Goal: Information Seeking & Learning: Learn about a topic

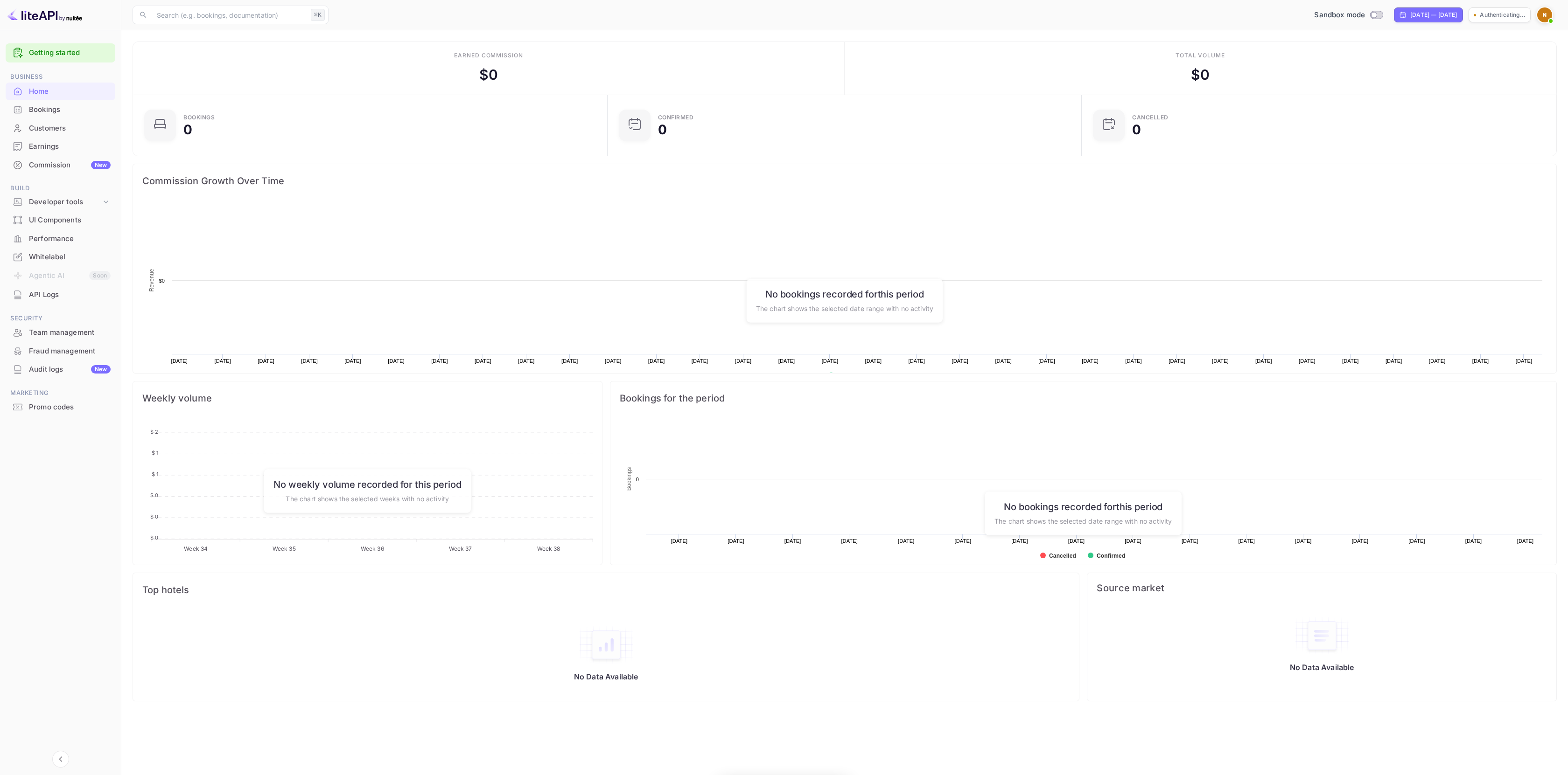
scroll to position [145, 462]
click at [1399, 65] on div "Total volume $ 0" at bounding box center [1200, 68] width 712 height 53
click at [1550, 17] on span at bounding box center [1550, 21] width 9 height 9
click at [82, 205] on div "Developer tools" at bounding box center [65, 203] width 72 height 11
click at [75, 221] on p "API docs and SDKs" at bounding box center [63, 218] width 61 height 10
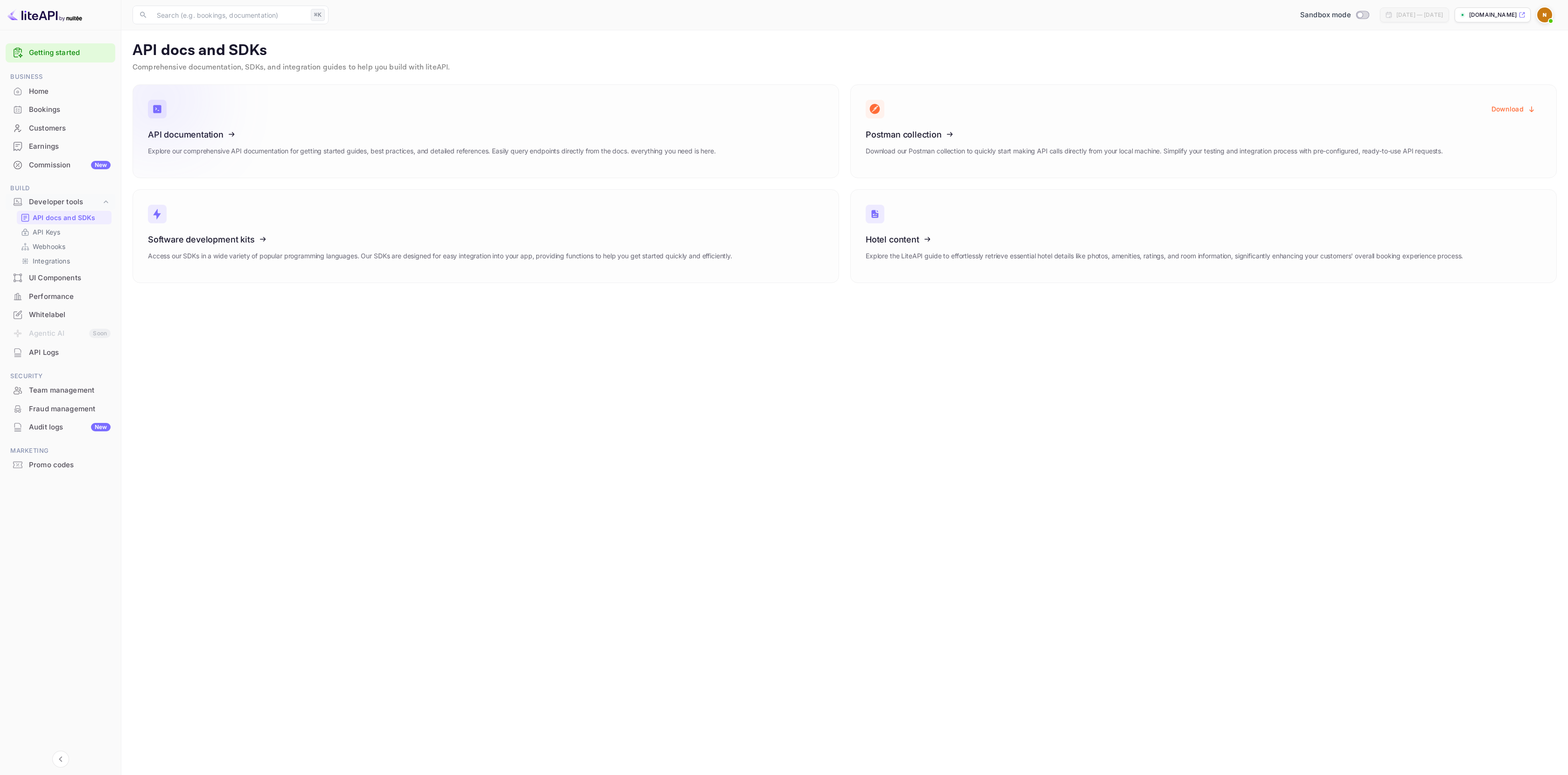
click at [187, 142] on icon at bounding box center [206, 133] width 145 height 96
click at [59, 302] on div "Performance" at bounding box center [60, 297] width 110 height 18
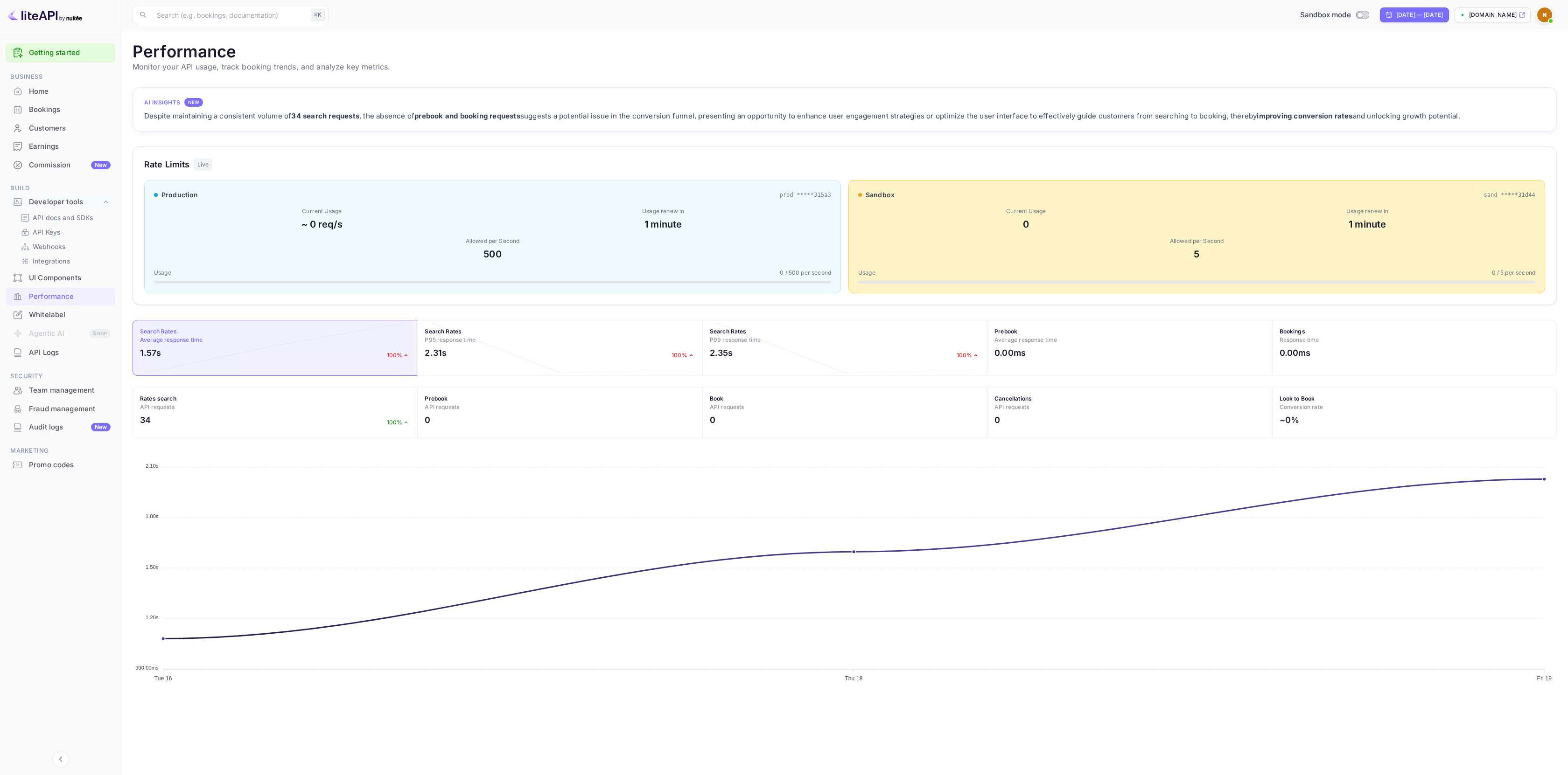
scroll to position [233, 1417]
click at [68, 99] on div "Home" at bounding box center [60, 92] width 110 height 18
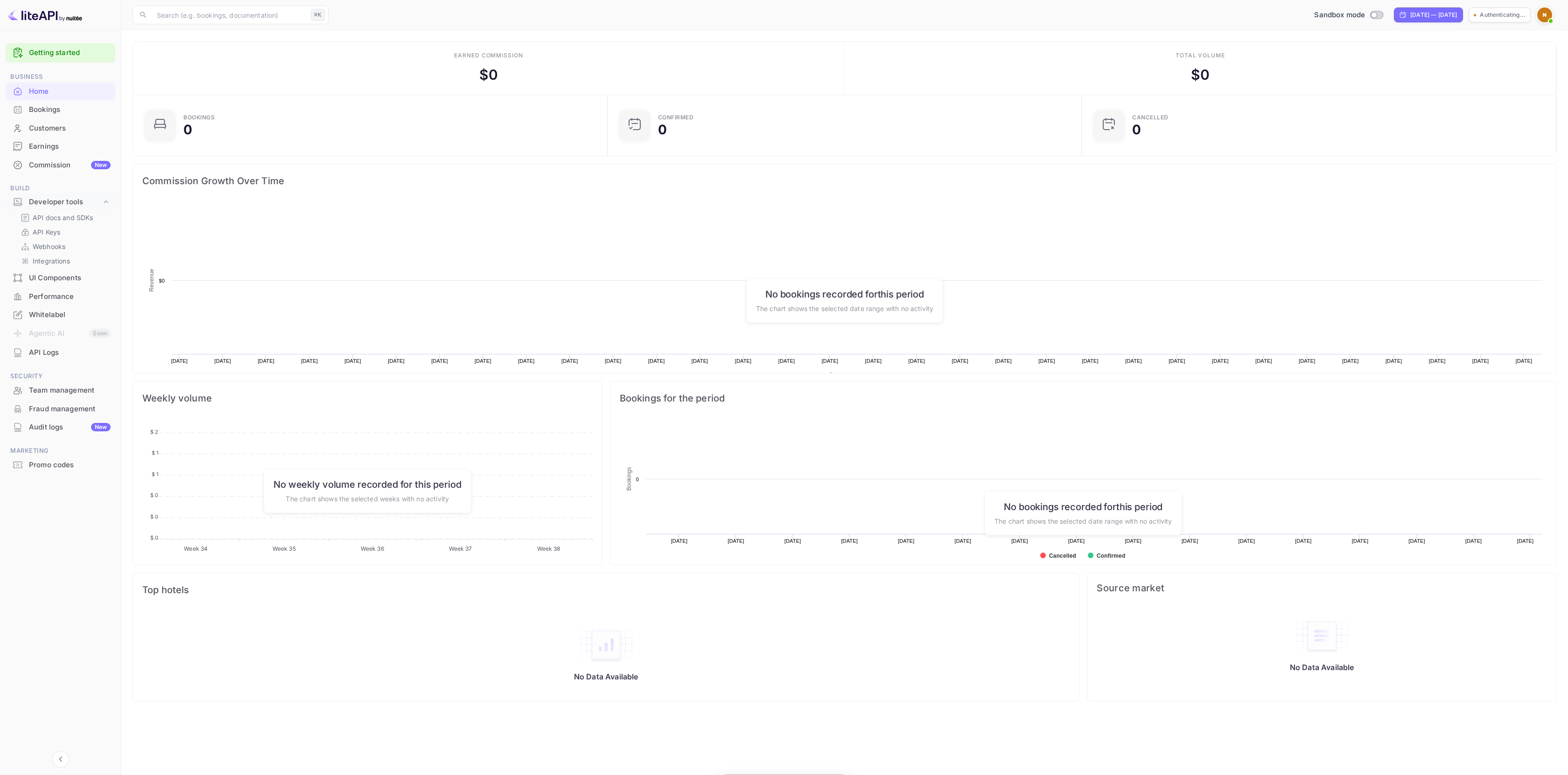
scroll to position [145, 462]
click at [52, 315] on div "Whitelabel" at bounding box center [70, 315] width 82 height 11
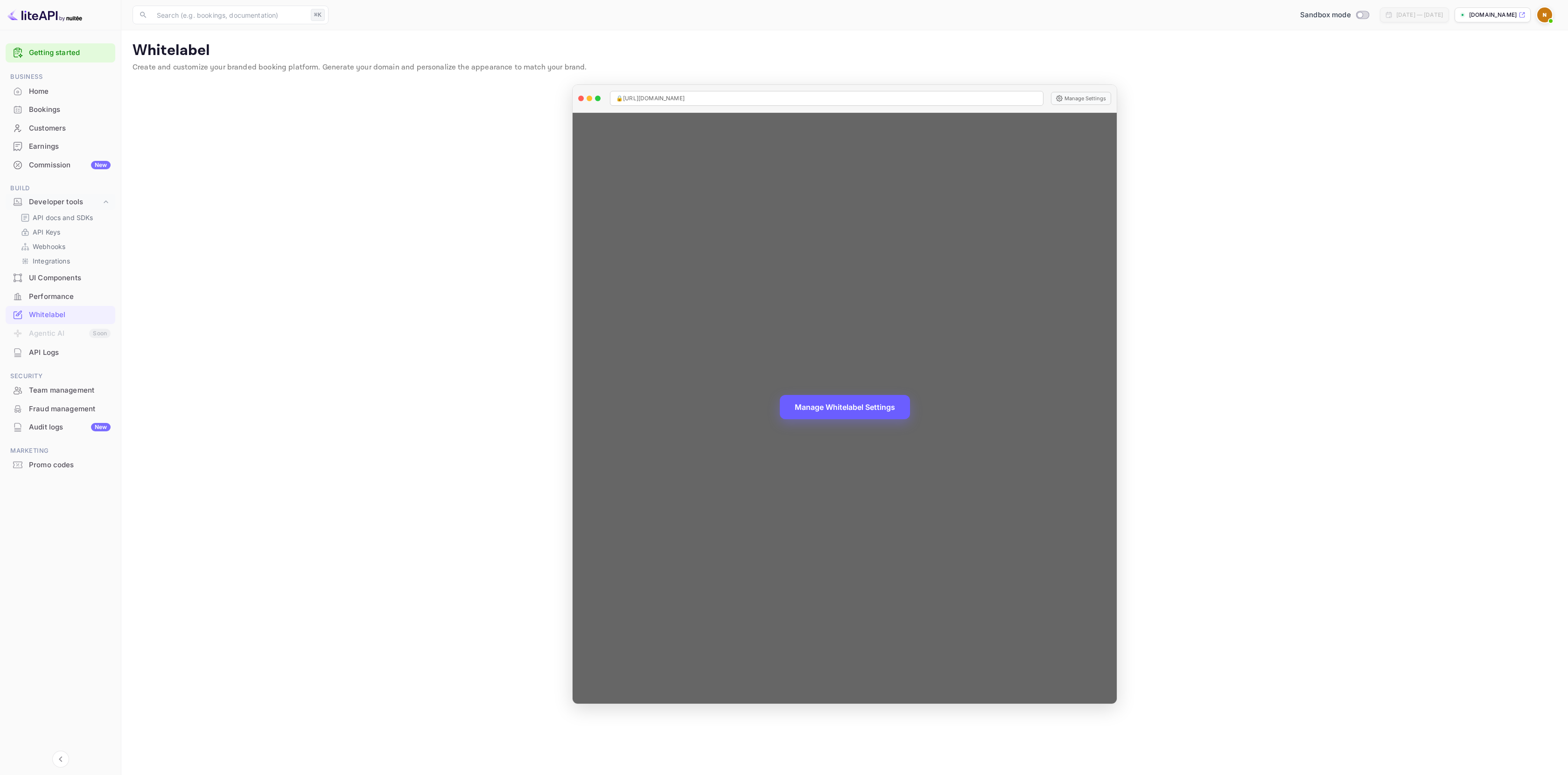
click at [880, 399] on button "Manage Whitelabel Settings" at bounding box center [845, 407] width 130 height 24
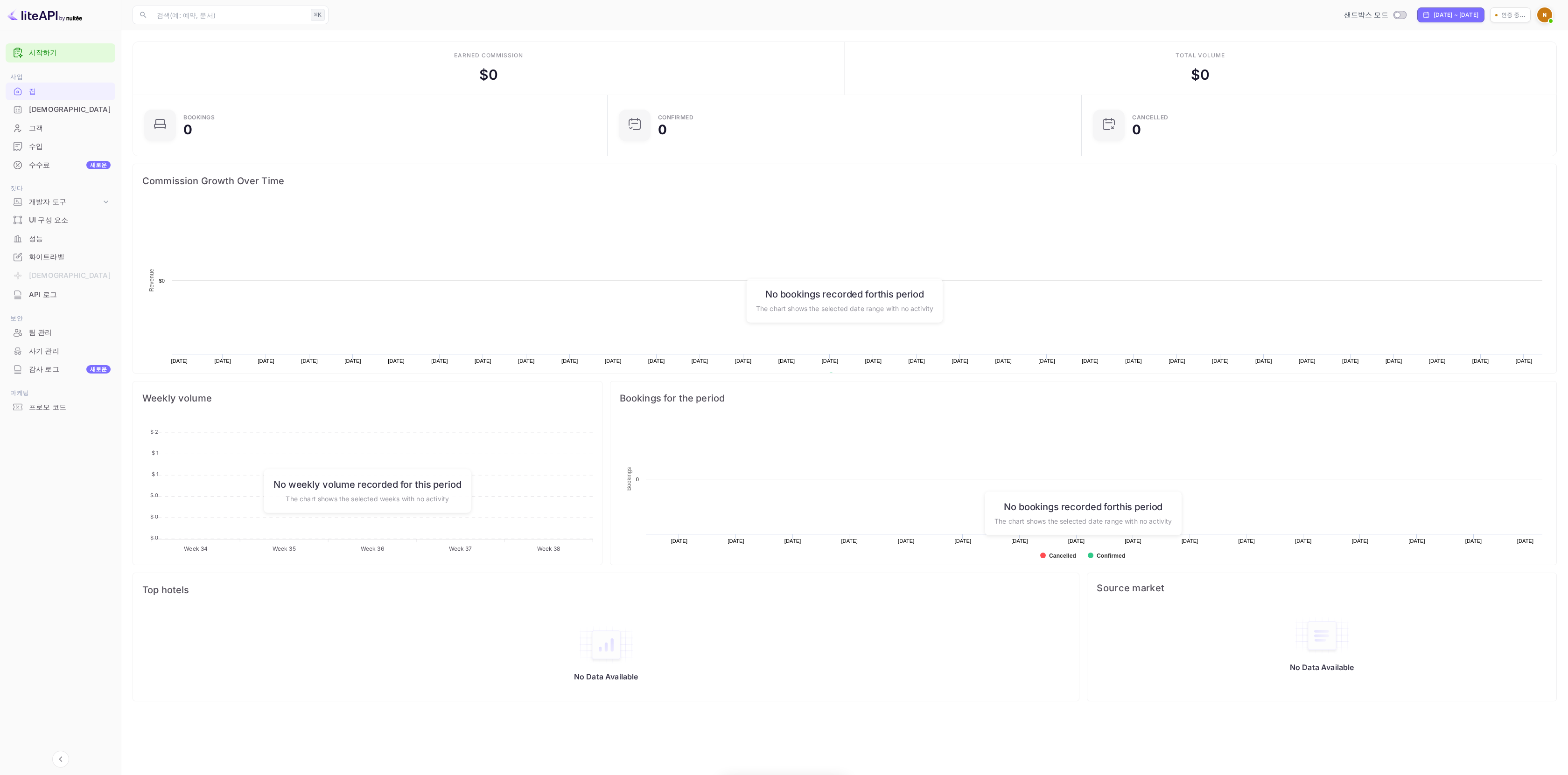
scroll to position [145, 462]
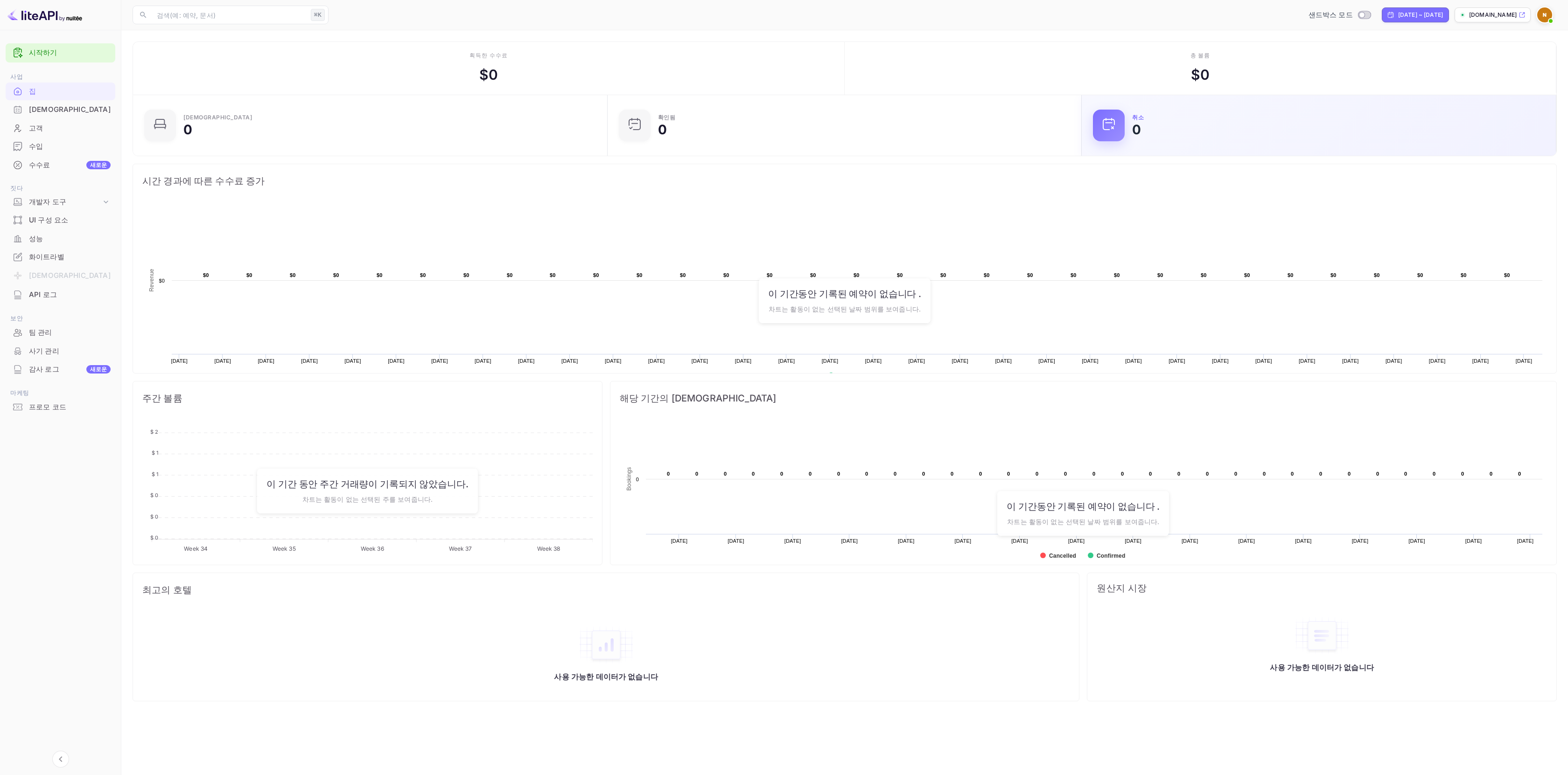
drag, startPoint x: 1375, startPoint y: 102, endPoint x: 1377, endPoint y: 95, distance: 7.3
click at [1376, 99] on div "취소 0" at bounding box center [1319, 125] width 475 height 61
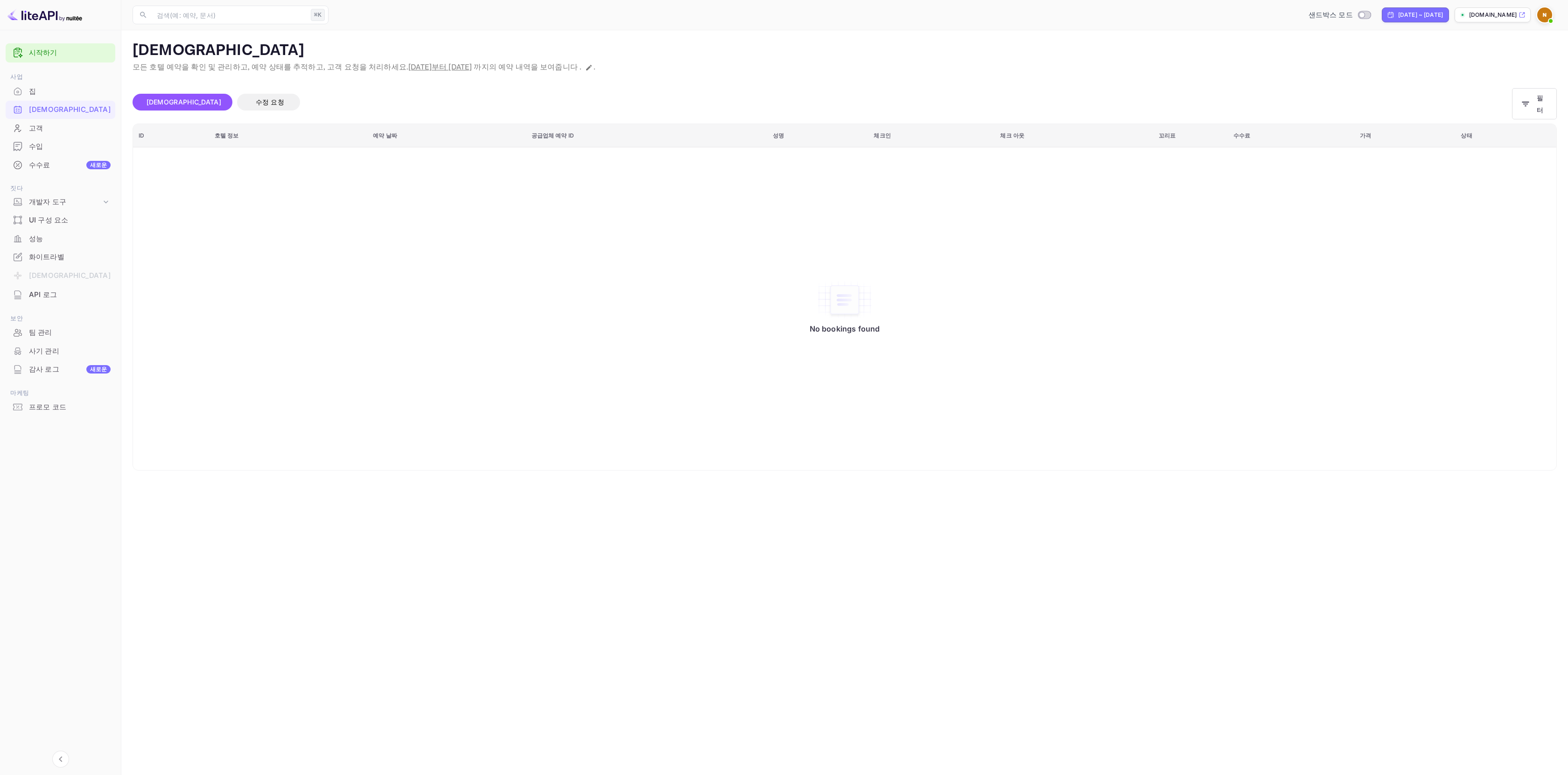
click at [1479, 60] on p "예약" at bounding box center [845, 50] width 1424 height 19
click at [709, 47] on p "Bookings" at bounding box center [845, 50] width 1424 height 19
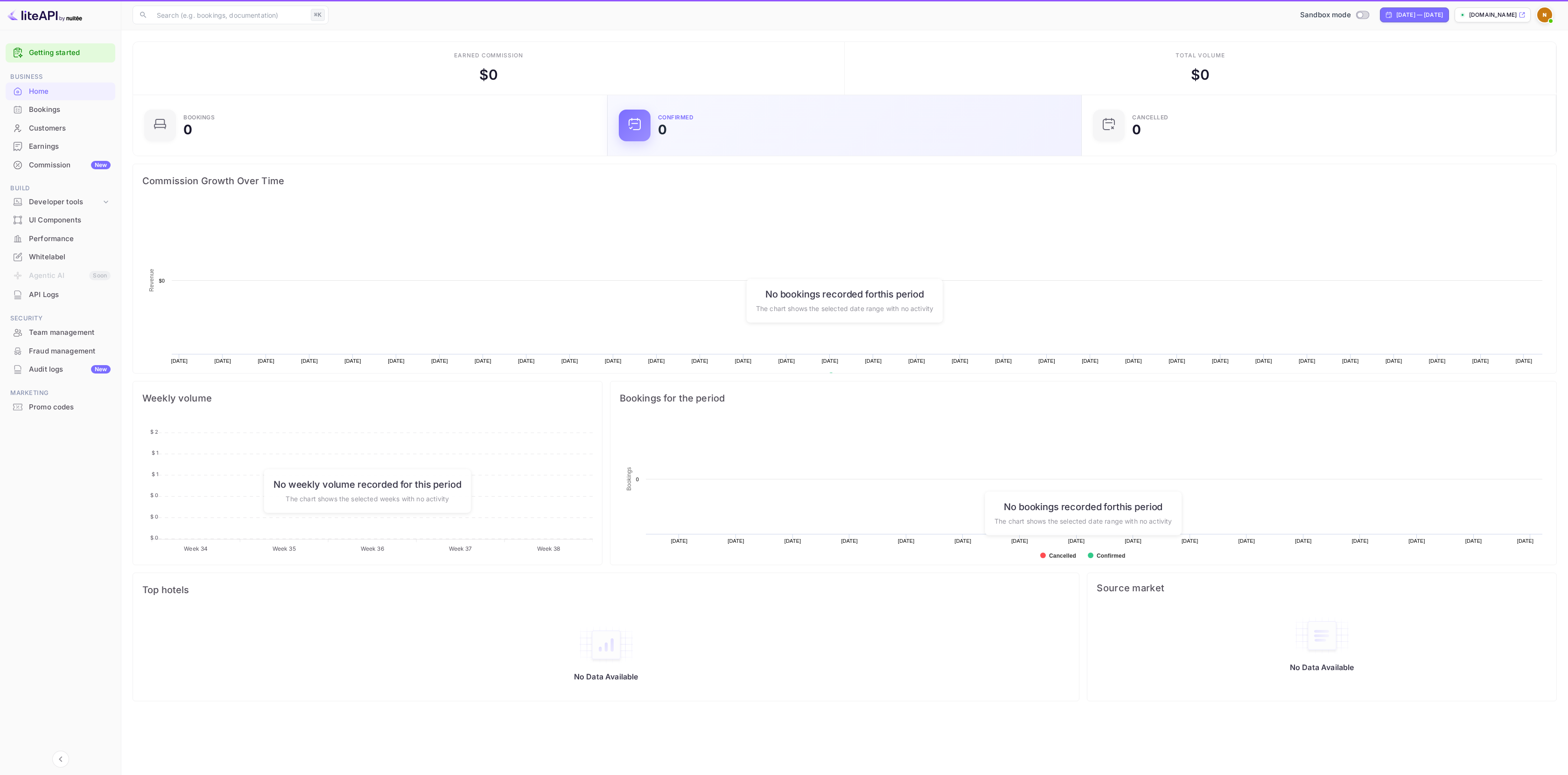
scroll to position [145, 462]
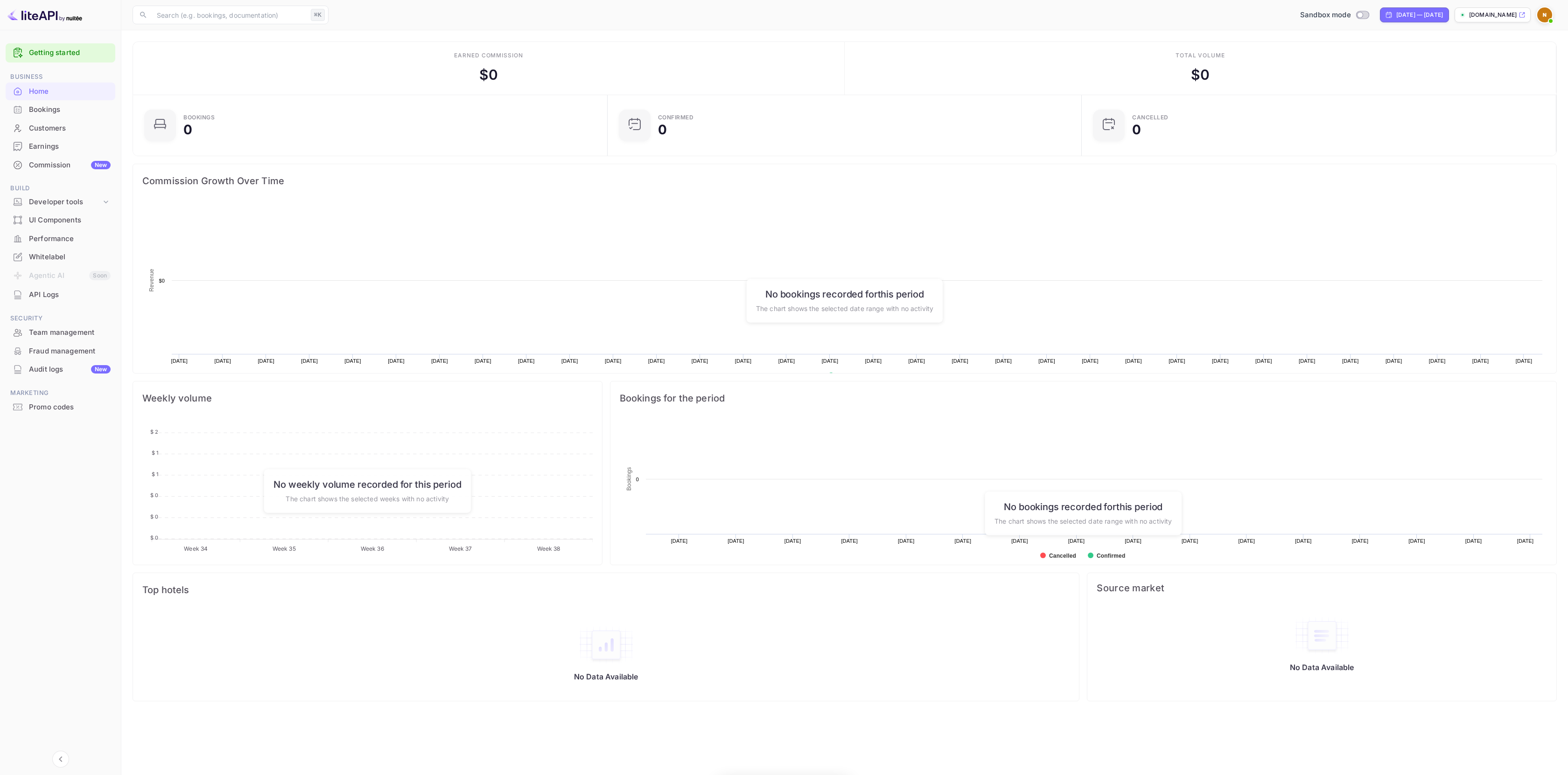
scroll to position [145, 462]
click at [1549, 13] on img at bounding box center [1544, 15] width 15 height 15
click at [1475, 125] on div "Sign out" at bounding box center [1488, 135] width 130 height 21
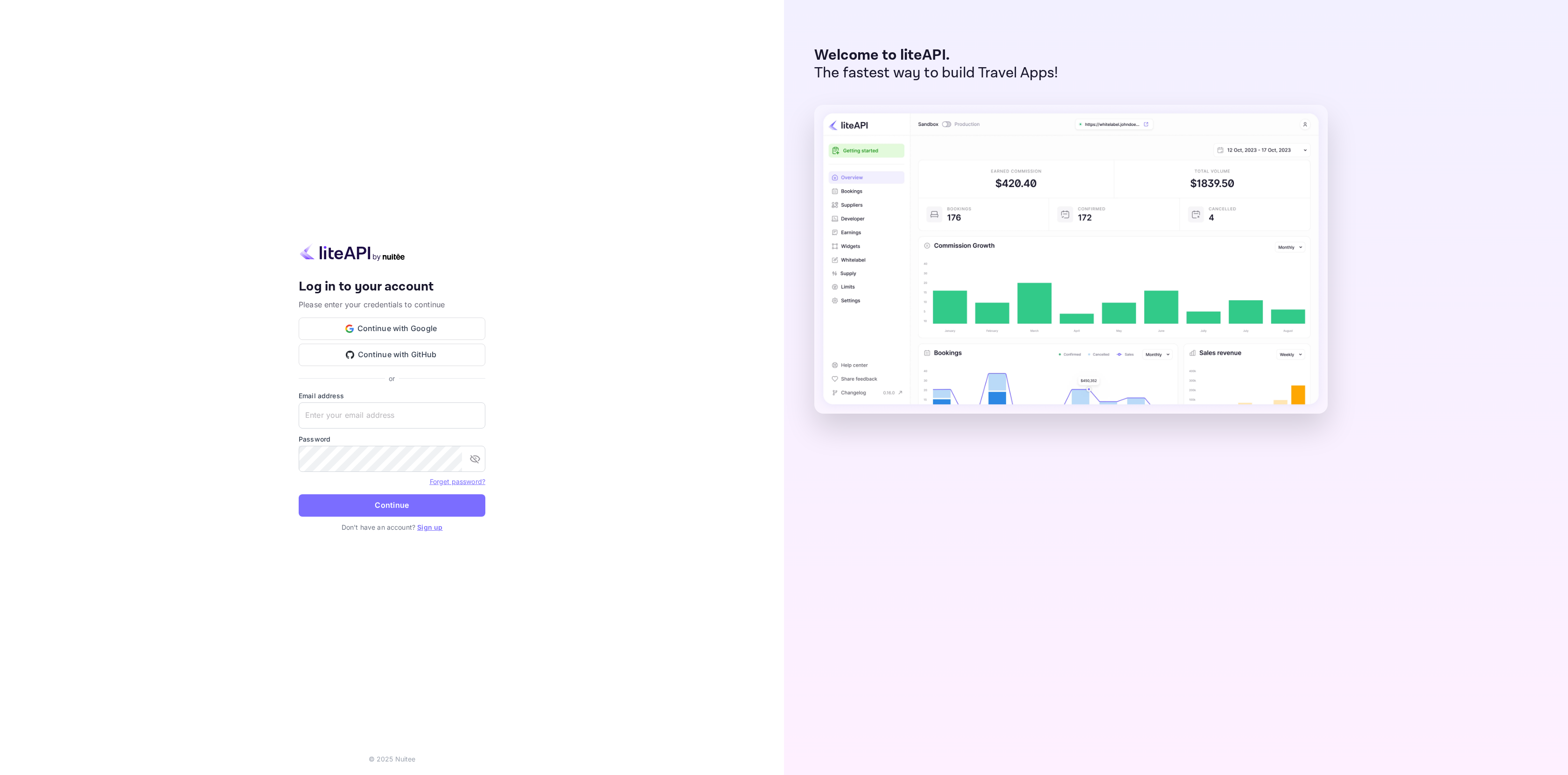
click at [416, 315] on div "Your account has been created successfully, a confirmation link has been sent t…" at bounding box center [392, 331] width 187 height 105
click at [415, 320] on button "Continue with Google" at bounding box center [392, 328] width 187 height 23
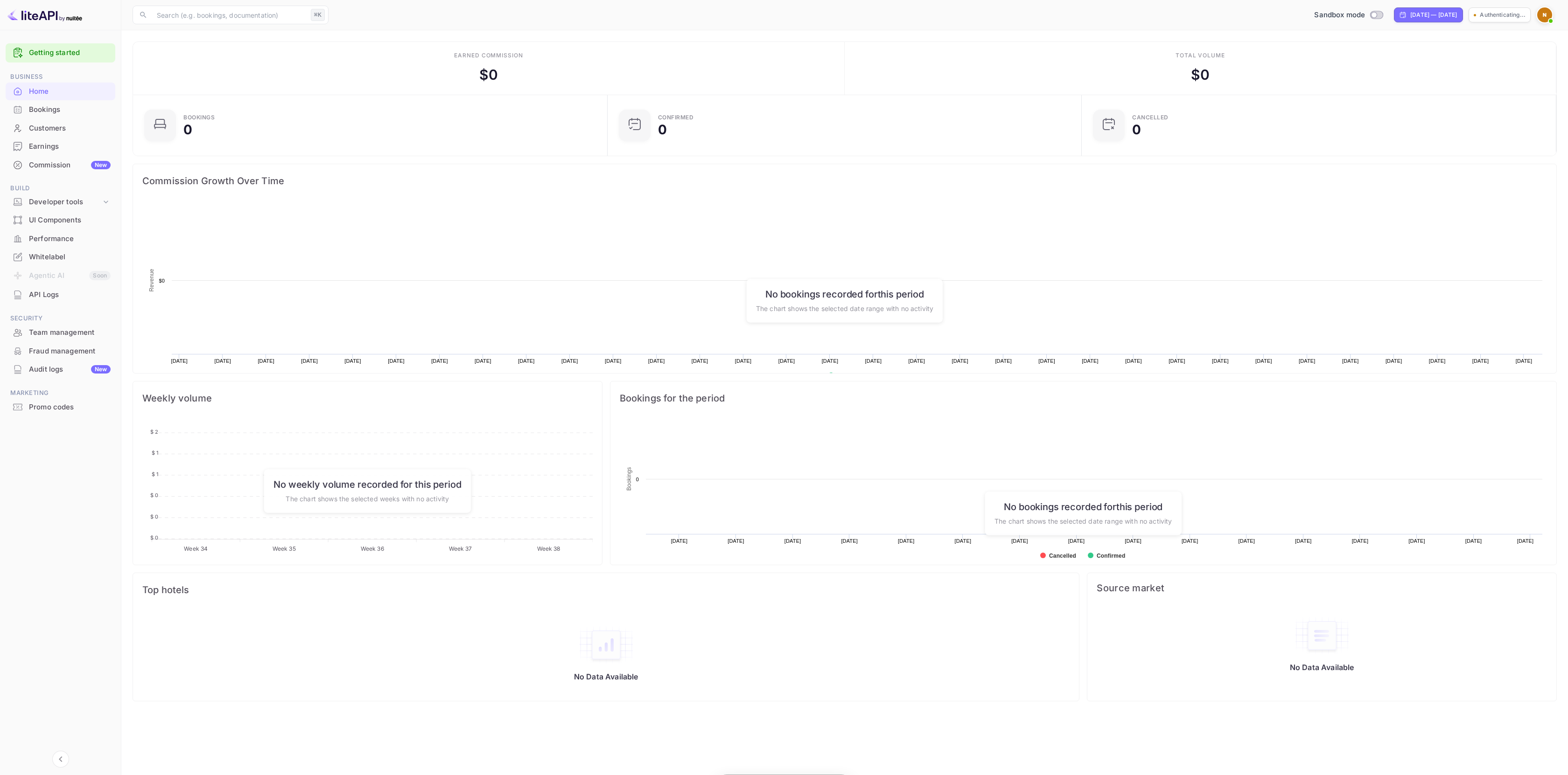
scroll to position [145, 462]
click at [63, 205] on div "Developer tools" at bounding box center [65, 203] width 72 height 11
click at [64, 217] on p "API docs and SDKs" at bounding box center [63, 218] width 61 height 10
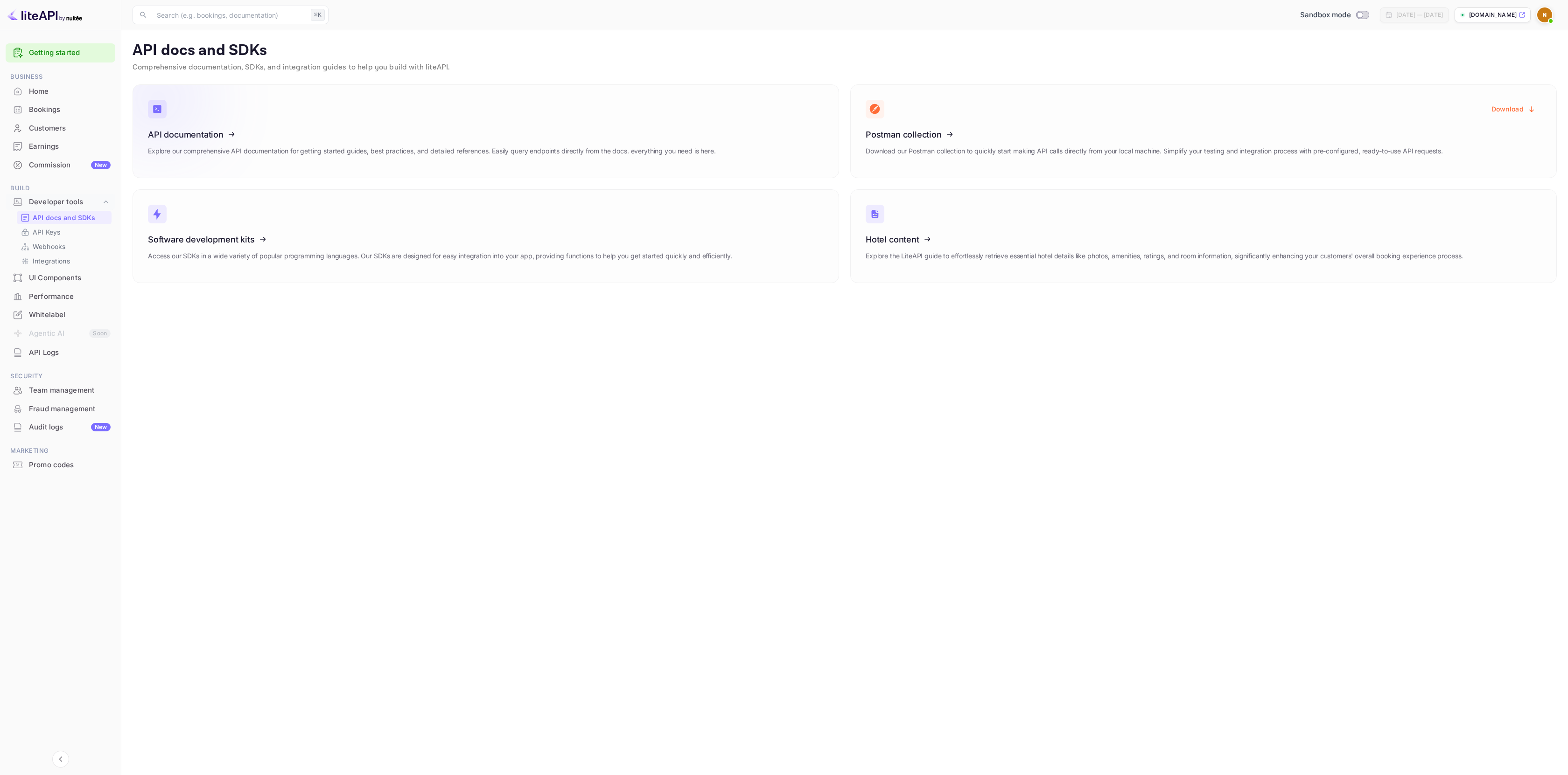
click at [439, 155] on p "Explore our comprehensive API documentation for getting started guides, best pr…" at bounding box center [432, 151] width 568 height 10
click at [494, 130] on h3 "API documentation" at bounding box center [432, 134] width 568 height 10
click at [335, 151] on p "Explore our comprehensive API documentation for getting started guides, best pr…" at bounding box center [432, 151] width 568 height 10
click at [39, 232] on p "API Keys" at bounding box center [46, 232] width 27 height 10
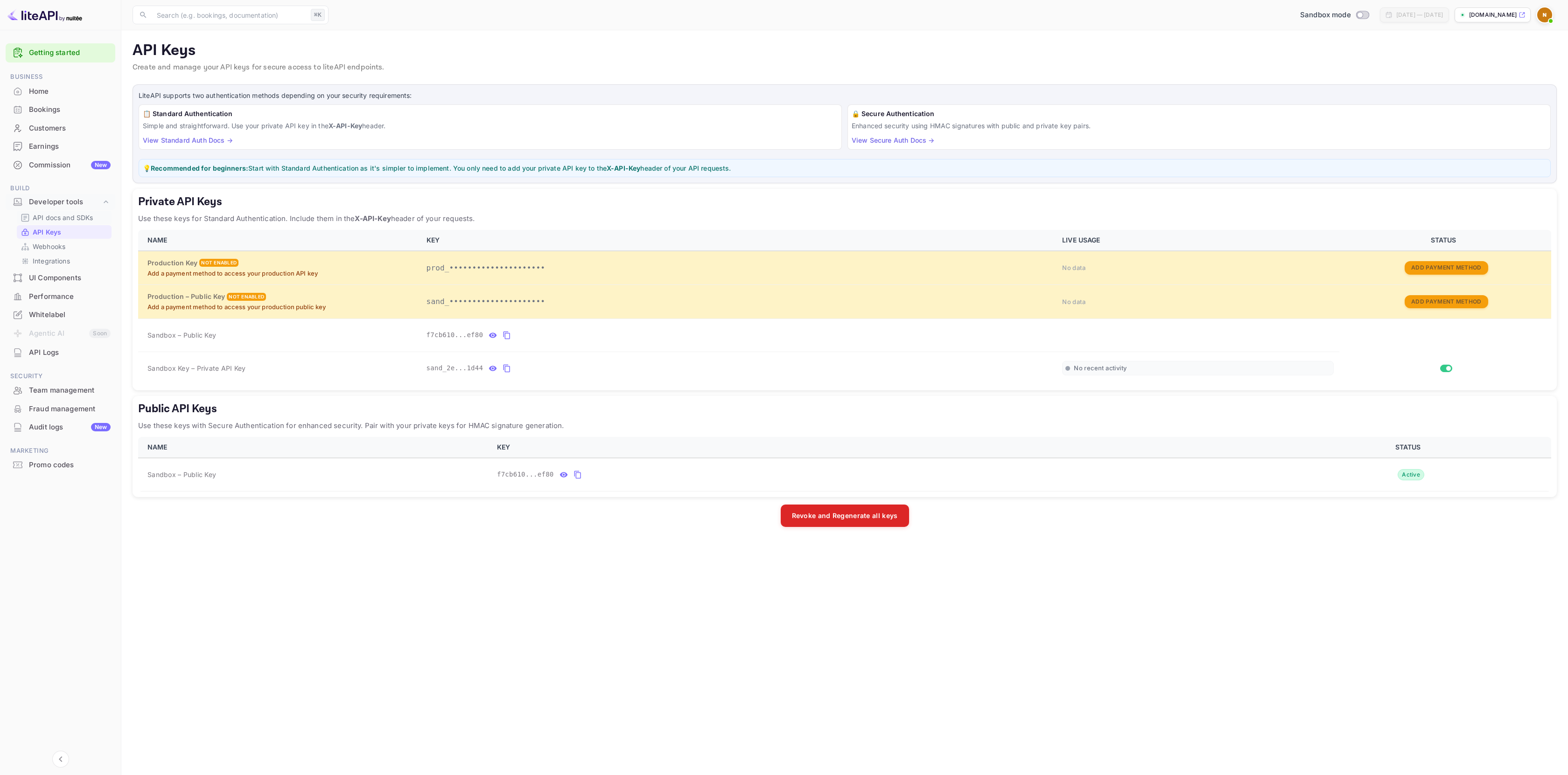
click at [55, 219] on p "API docs and SDKs" at bounding box center [63, 218] width 61 height 10
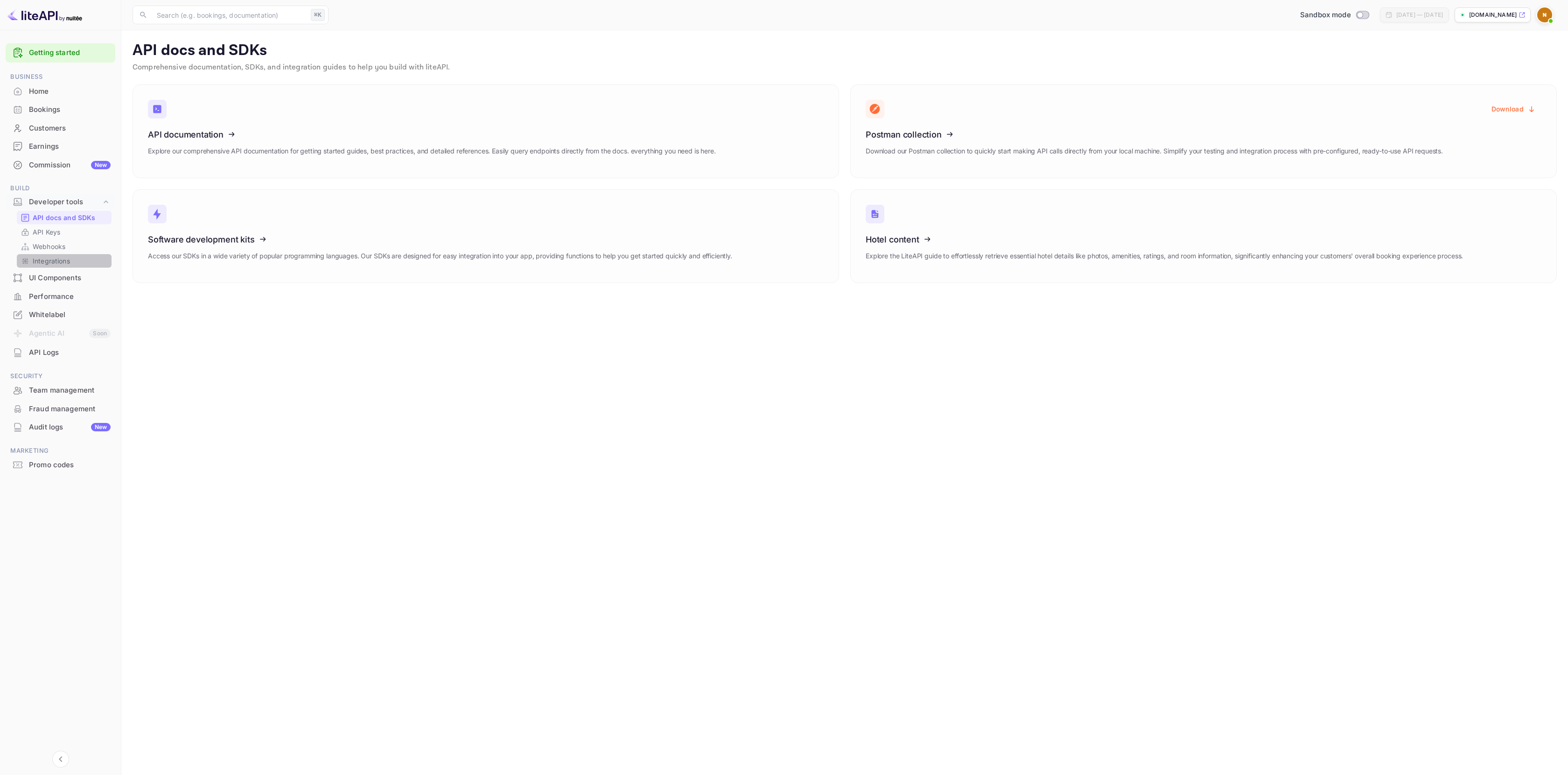
click at [62, 262] on p "Integrations" at bounding box center [51, 261] width 37 height 10
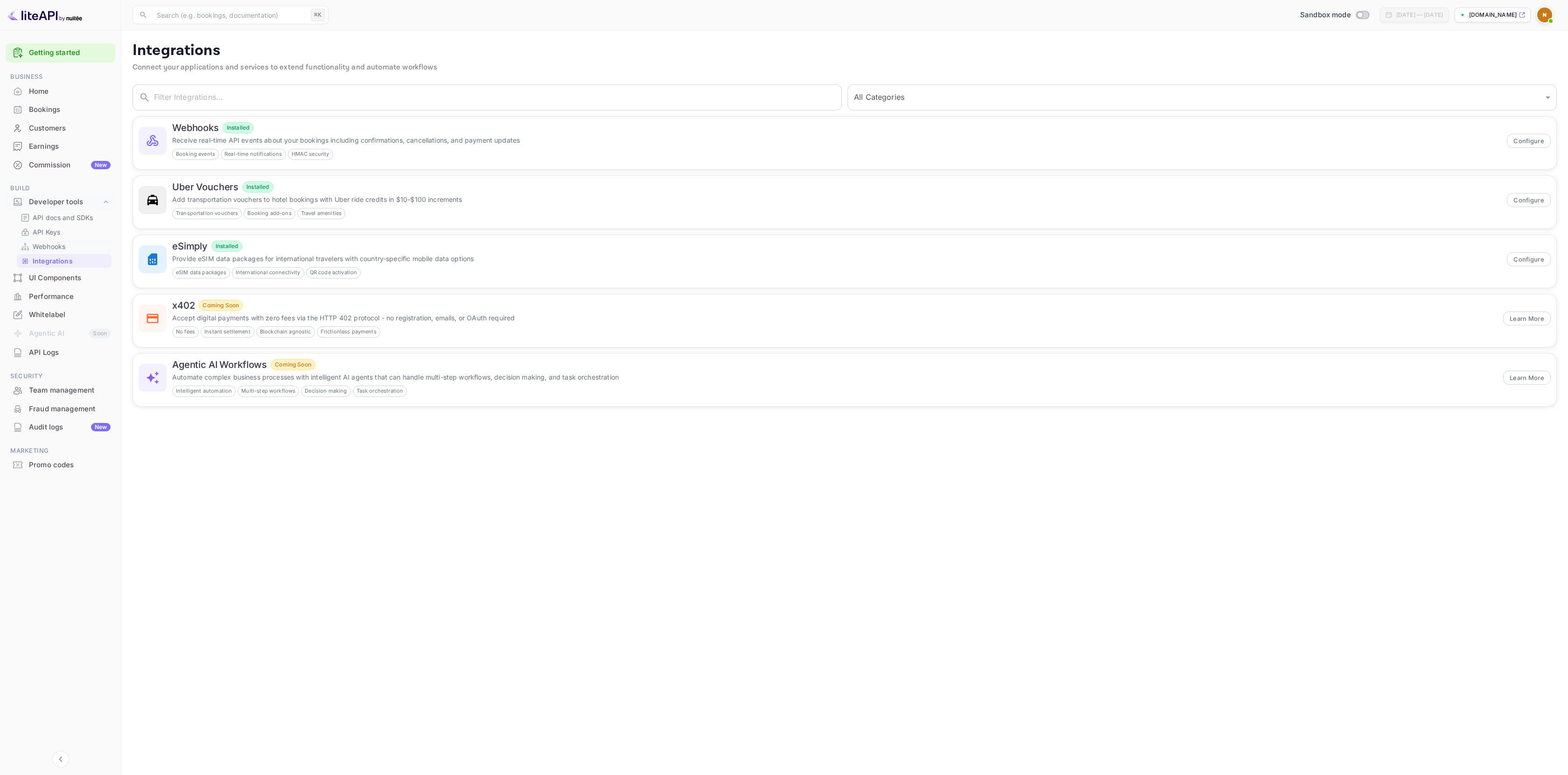
click at [51, 251] on p "Webhooks" at bounding box center [49, 246] width 33 height 10
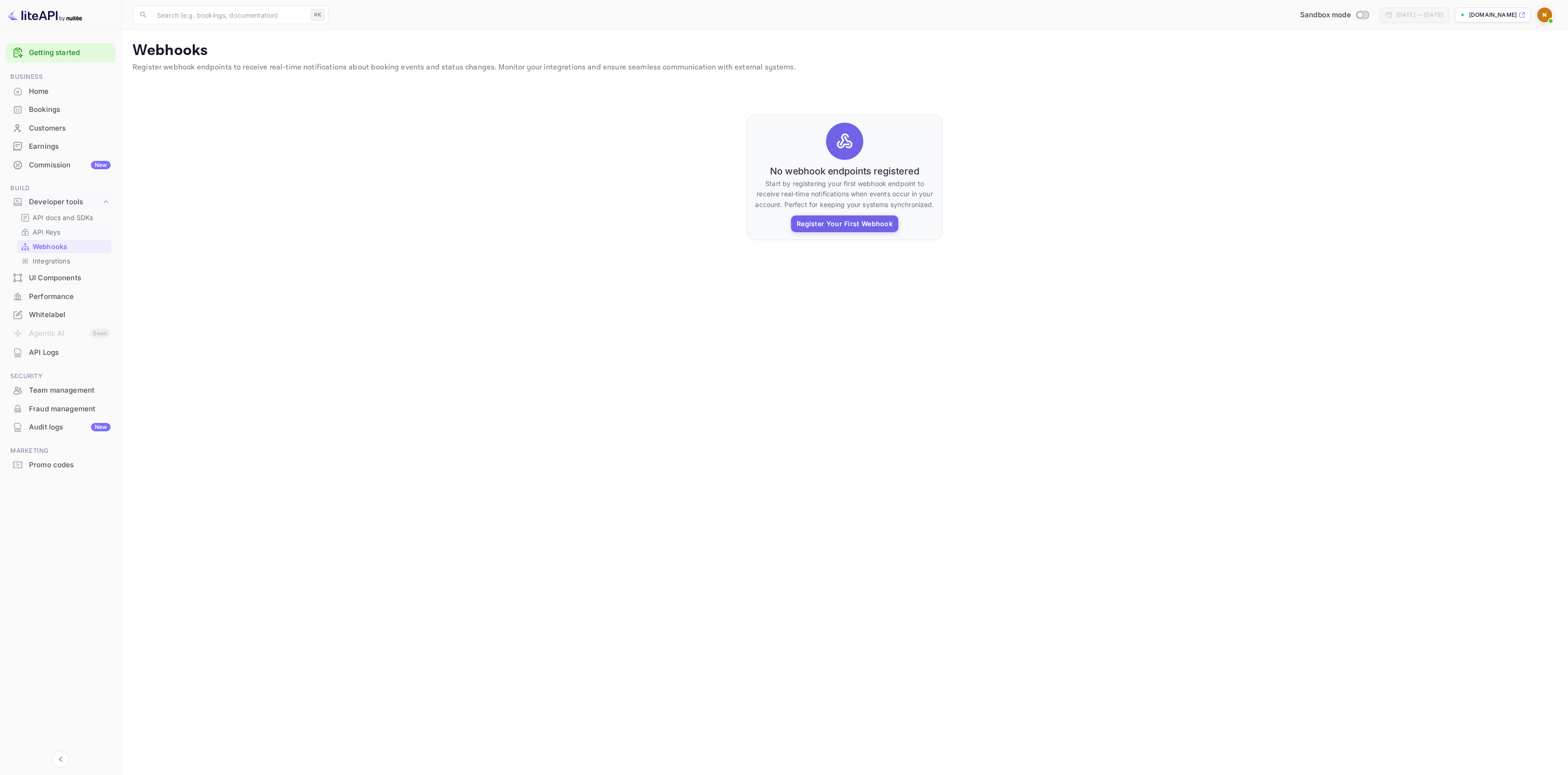
click at [49, 228] on p "API Keys" at bounding box center [46, 232] width 27 height 10
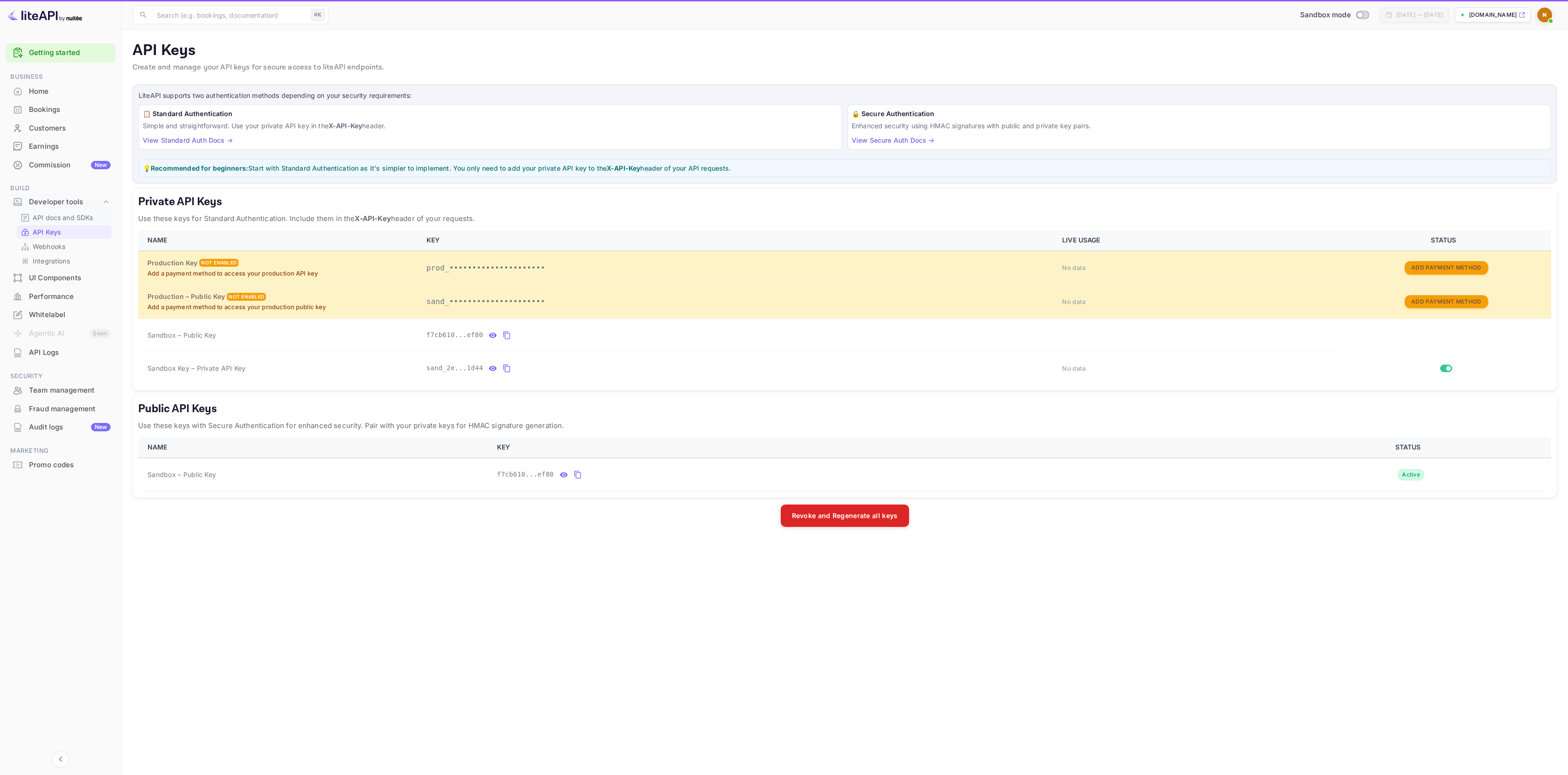
click at [51, 217] on p "API docs and SDKs" at bounding box center [63, 218] width 61 height 10
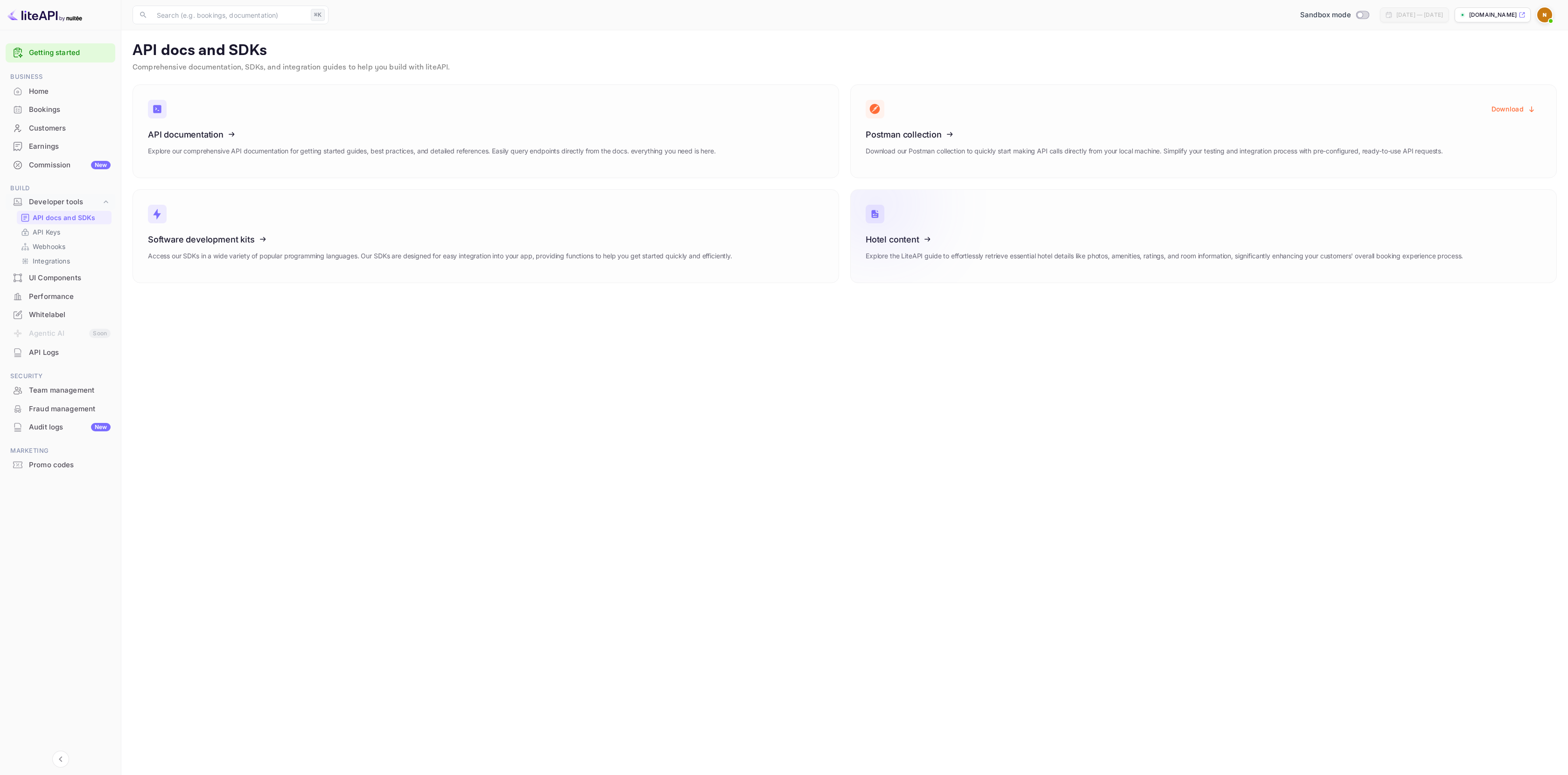
click at [928, 213] on icon at bounding box center [923, 238] width 145 height 96
click at [388, 145] on div "API documentation Explore our comprehensive API documentation for getting start…" at bounding box center [432, 146] width 568 height 33
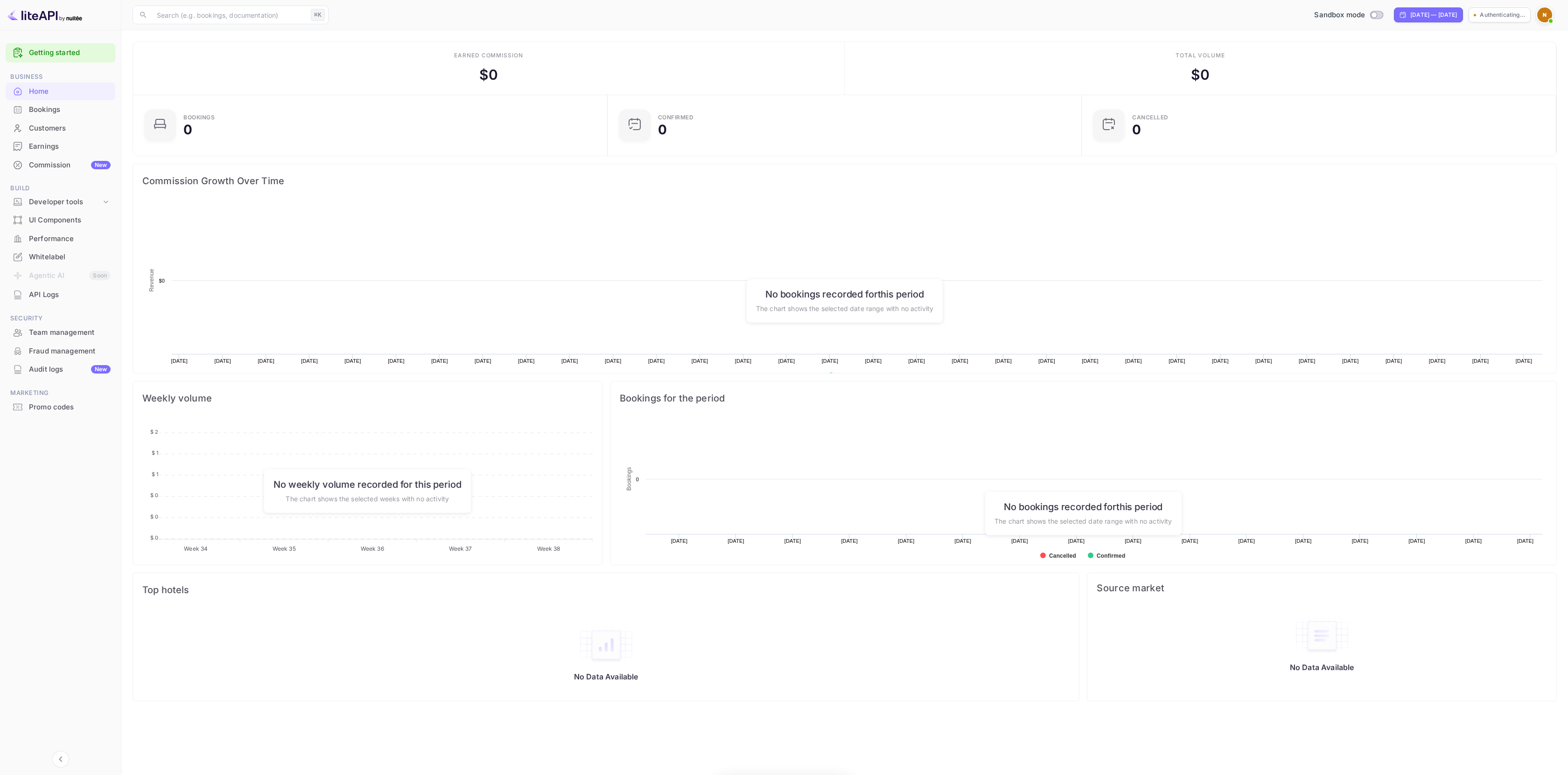
scroll to position [145, 462]
click at [37, 13] on img at bounding box center [44, 15] width 75 height 15
click at [19, 21] on img at bounding box center [44, 15] width 75 height 15
click at [12, 15] on img at bounding box center [44, 15] width 75 height 15
drag, startPoint x: 15, startPoint y: 13, endPoint x: 62, endPoint y: 10, distance: 47.1
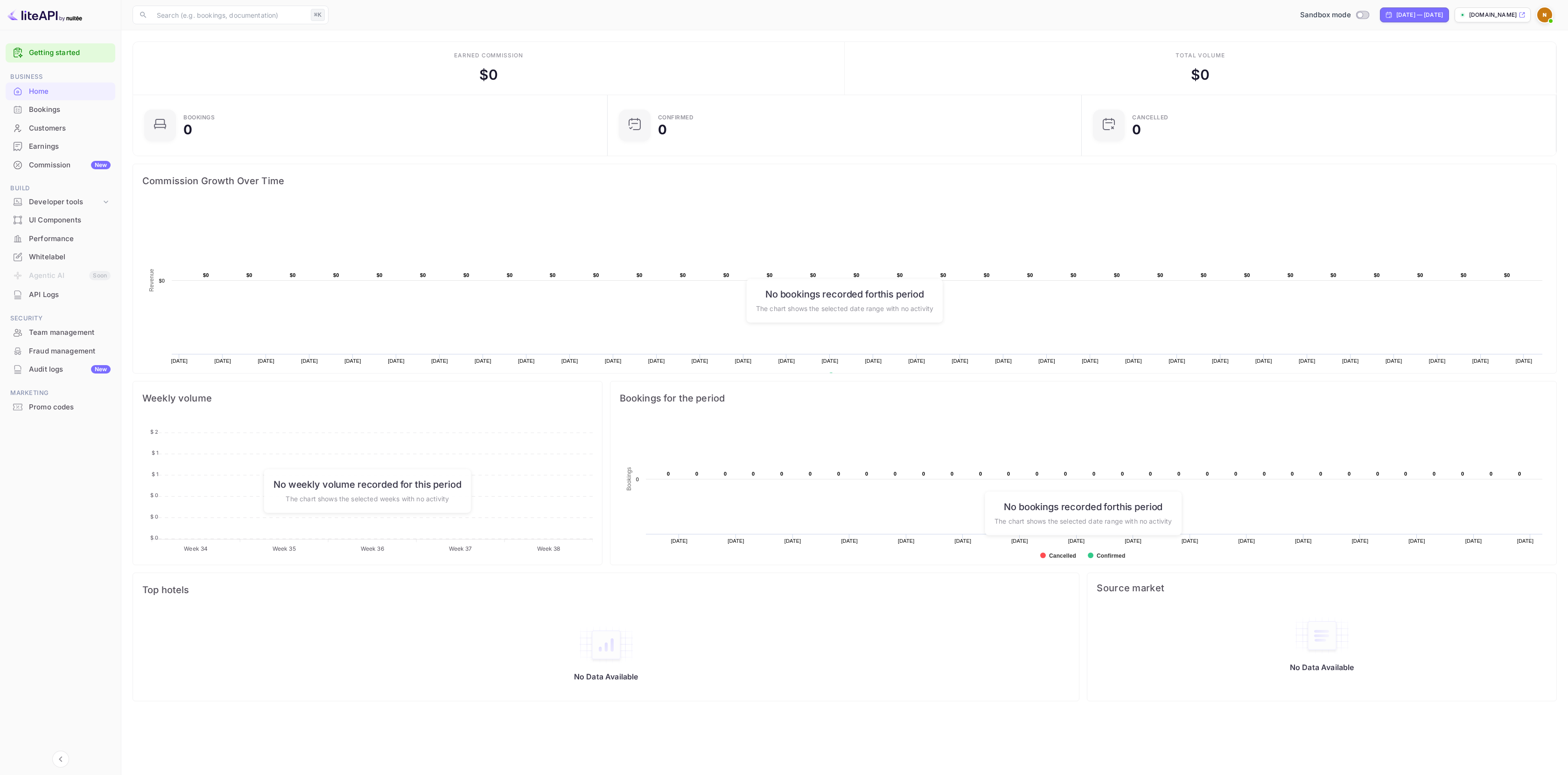
click at [15, 13] on img at bounding box center [44, 15] width 75 height 15
click at [62, 10] on img at bounding box center [44, 15] width 75 height 15
click at [65, 9] on img at bounding box center [44, 15] width 75 height 15
